Goal: Transaction & Acquisition: Purchase product/service

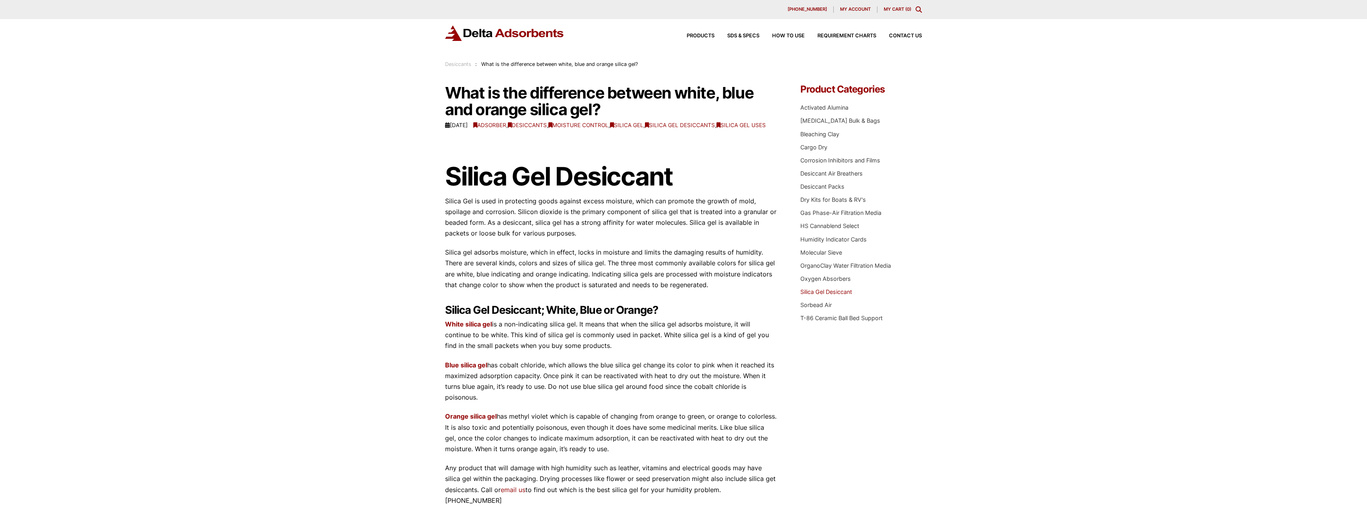
click at [841, 293] on link "Silica Gel Desiccant" at bounding box center [826, 291] width 52 height 7
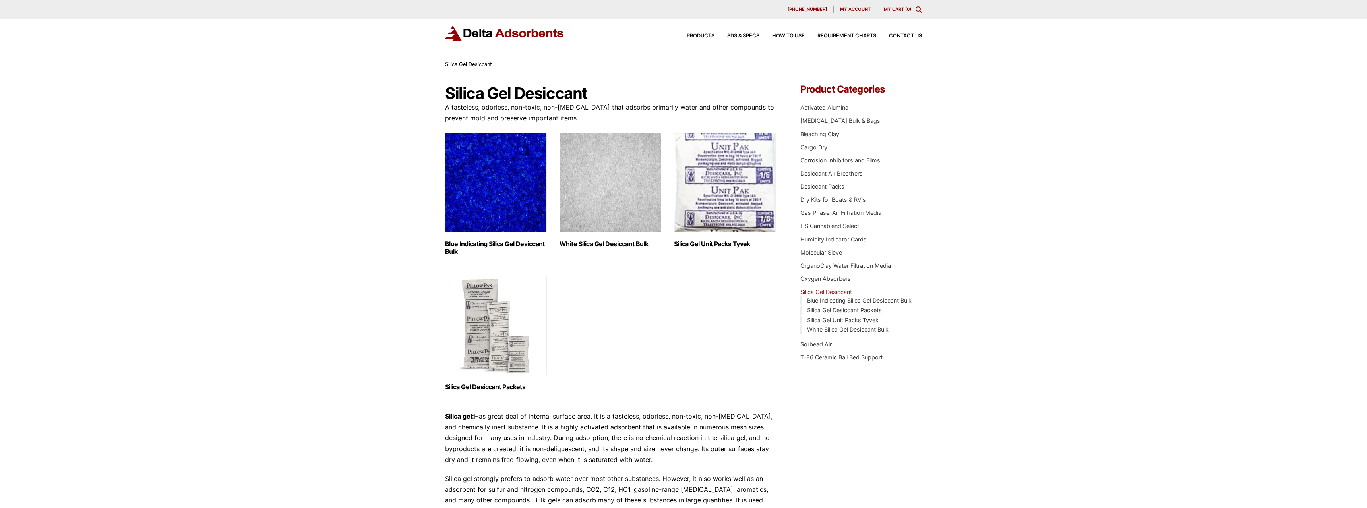
click at [644, 174] on img "Visit product category White Silica Gel Desiccant Bulk" at bounding box center [610, 182] width 102 height 99
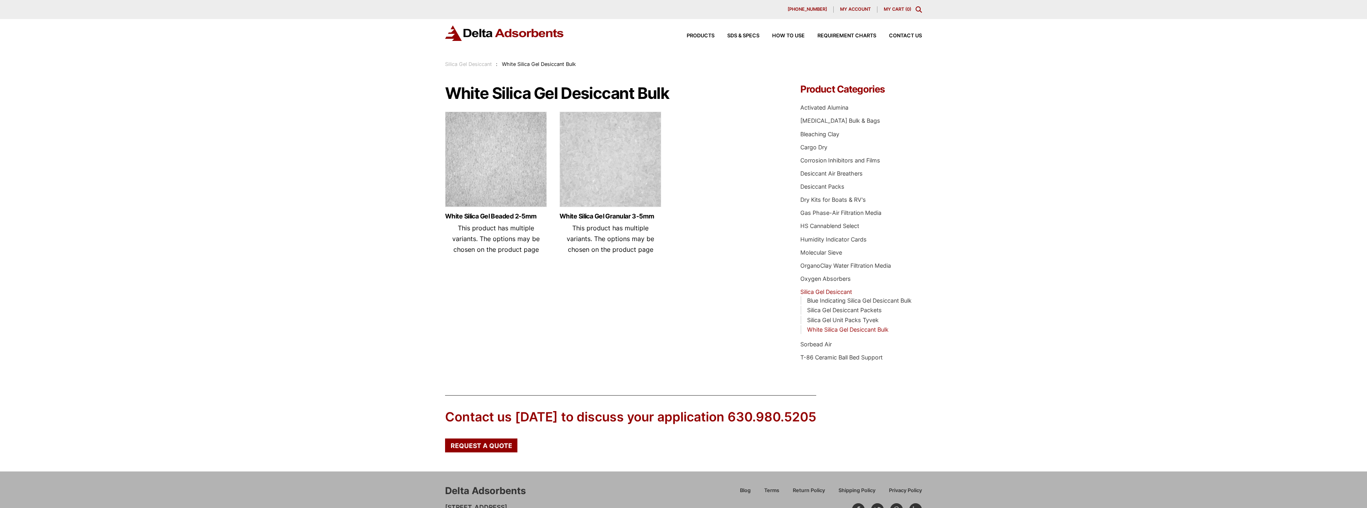
click at [615, 164] on img at bounding box center [610, 161] width 102 height 99
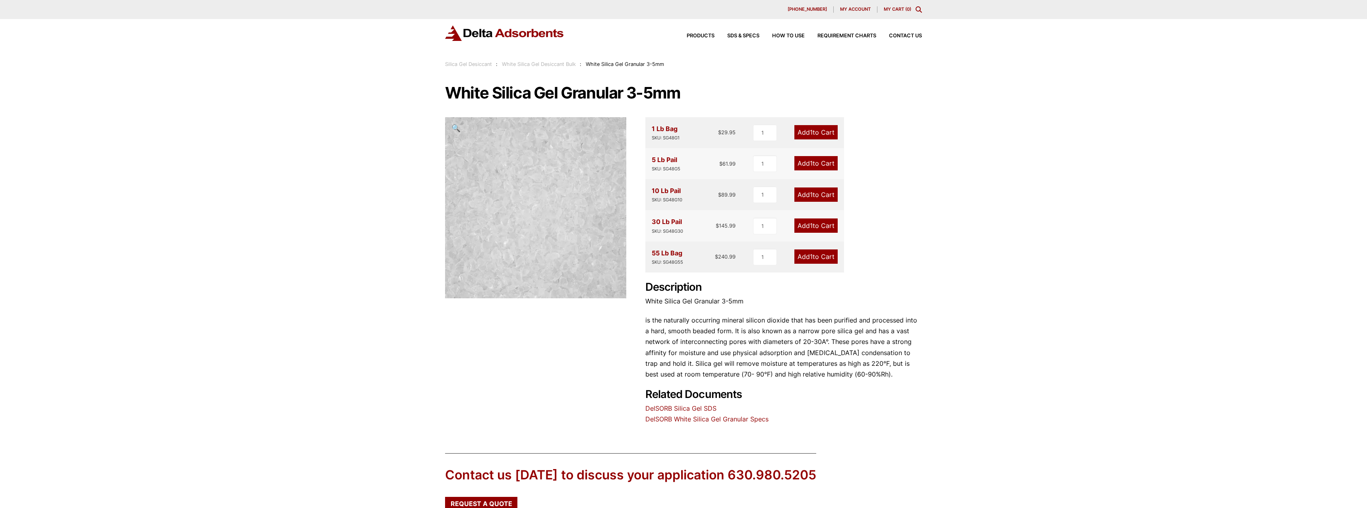
drag, startPoint x: 1202, startPoint y: 149, endPoint x: 1179, endPoint y: 137, distance: 26.7
click at [1201, 149] on div "Our website has detected that you are using an outdated browser that will preve…" at bounding box center [683, 308] width 1367 height 617
click at [962, 112] on div "Our website has detected that you are using an outdated browser that will preve…" at bounding box center [683, 308] width 1367 height 617
